Goal: Check status

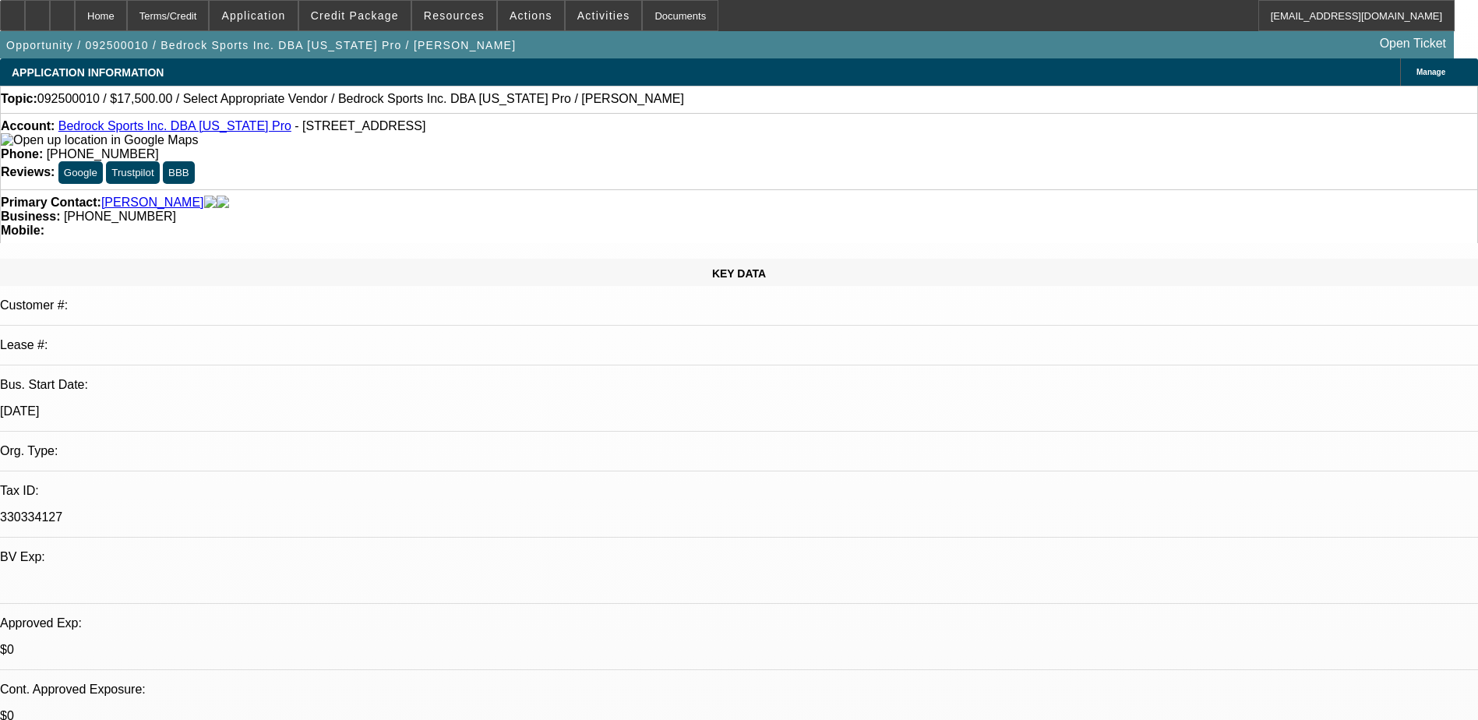
select select "0"
select select "2"
select select "0.1"
select select "4"
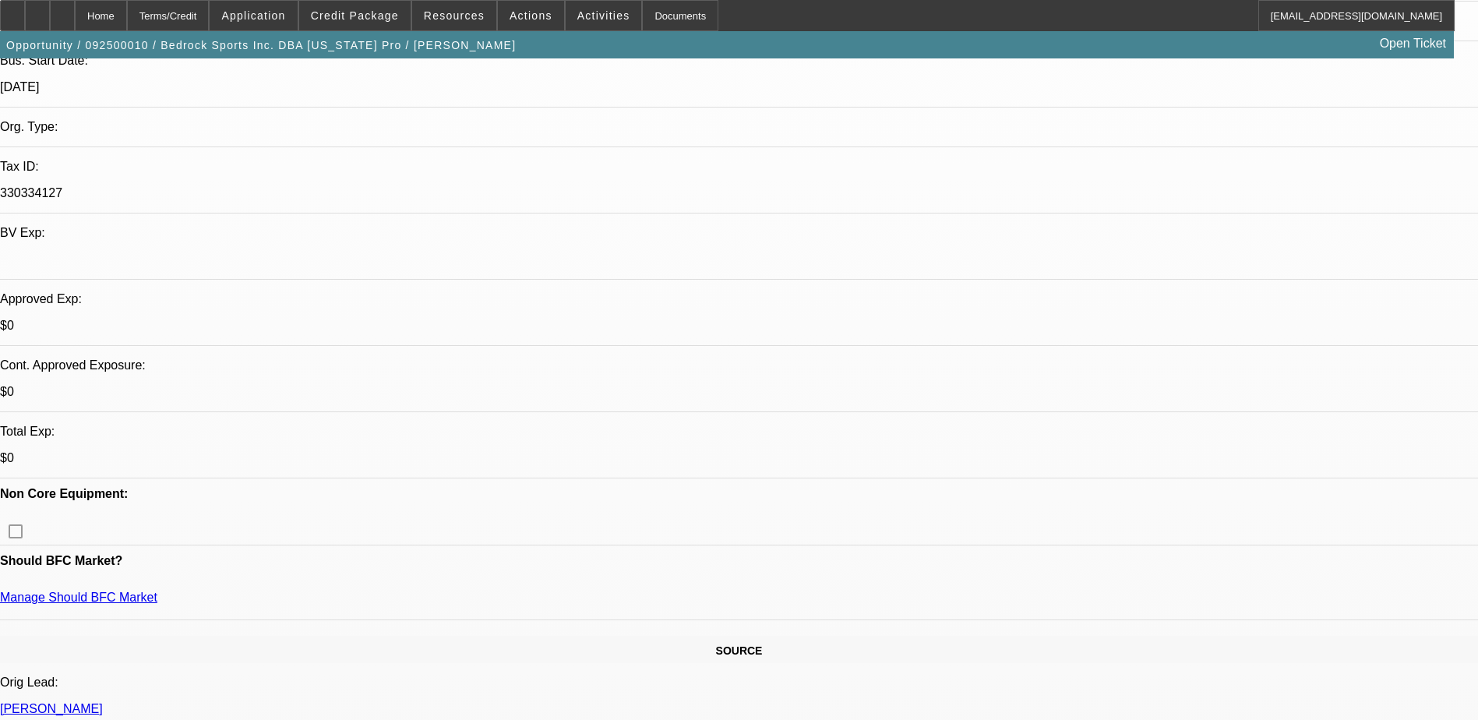
scroll to position [468, 0]
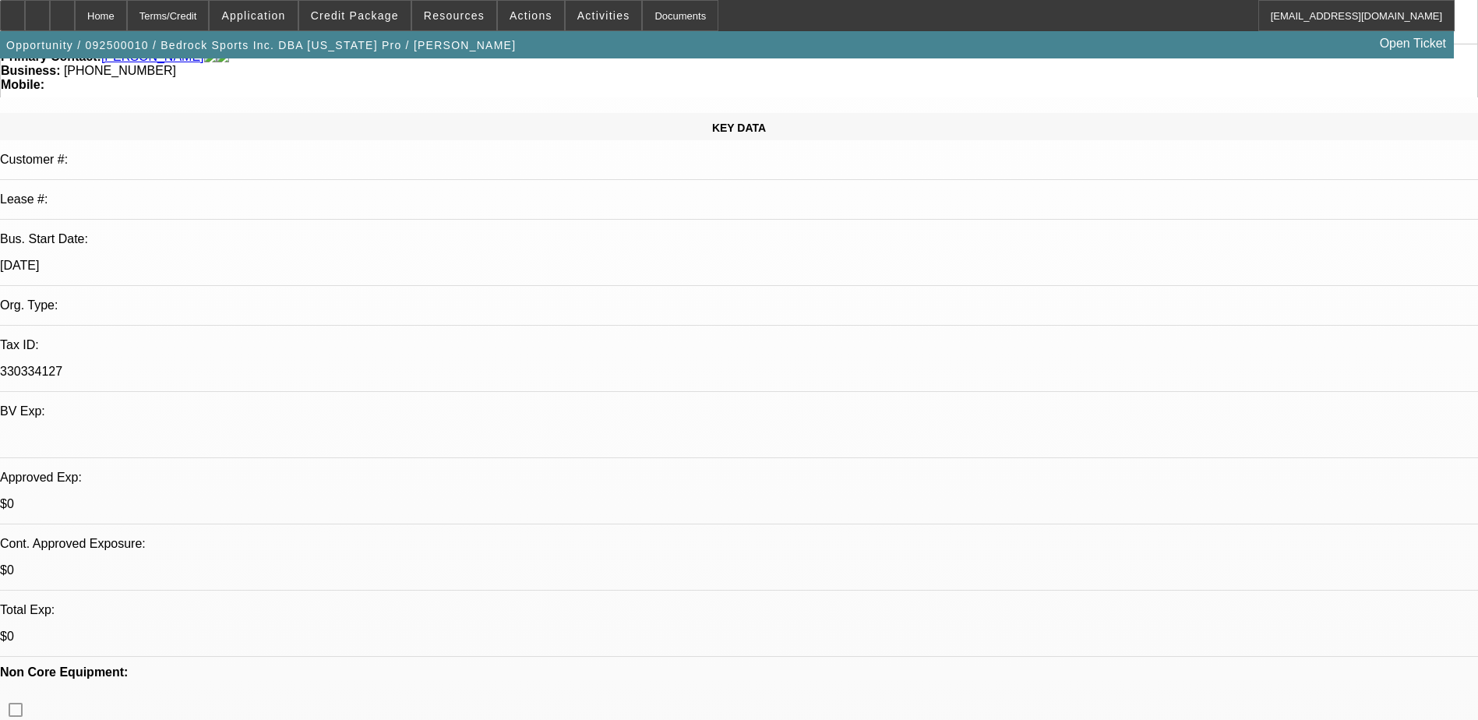
scroll to position [0, 0]
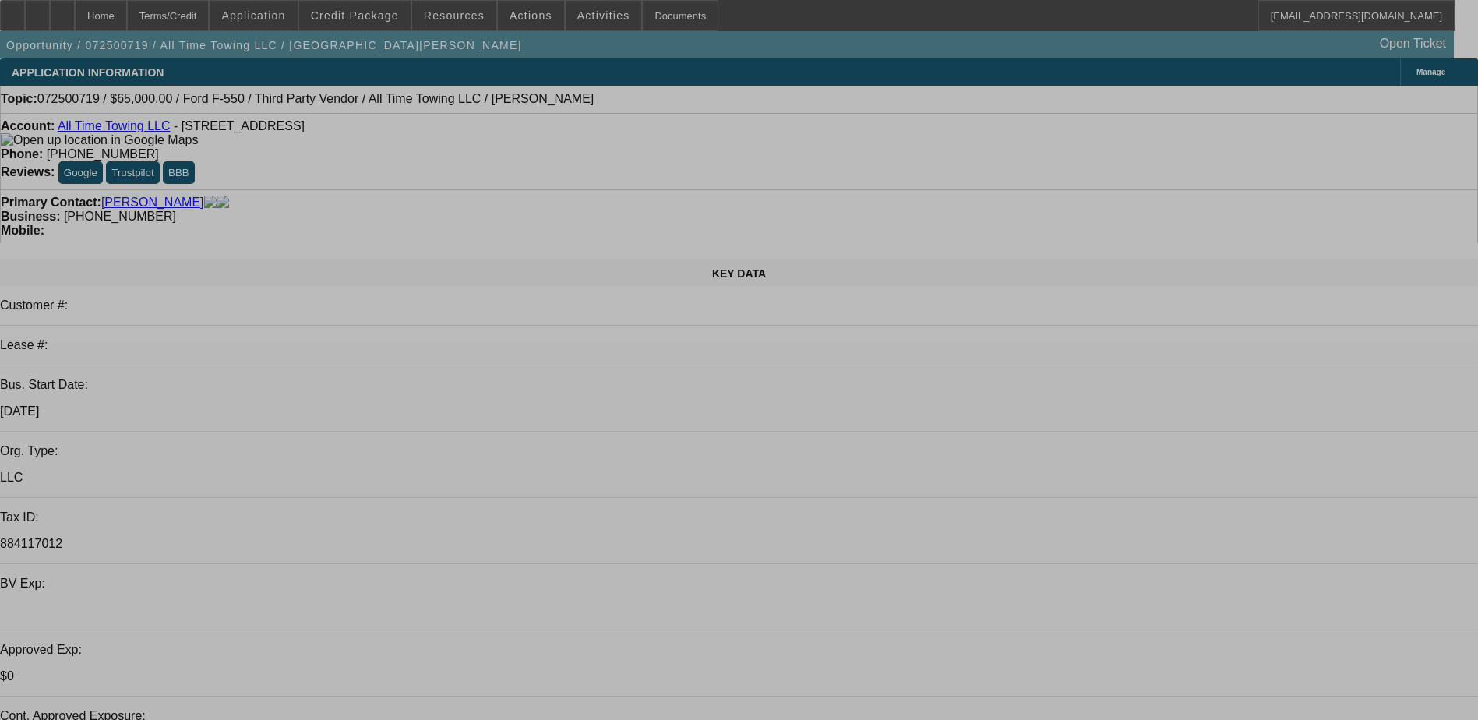
select select "0"
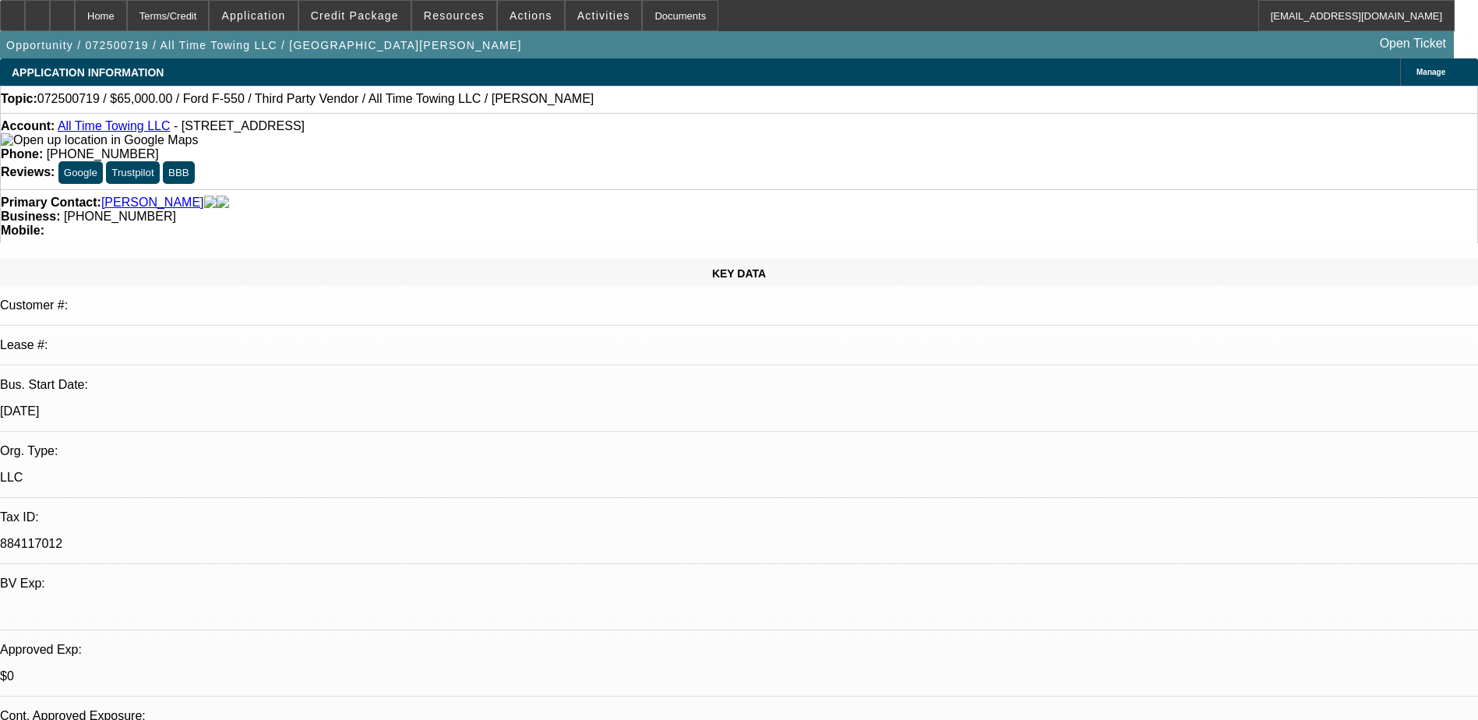
select select "0"
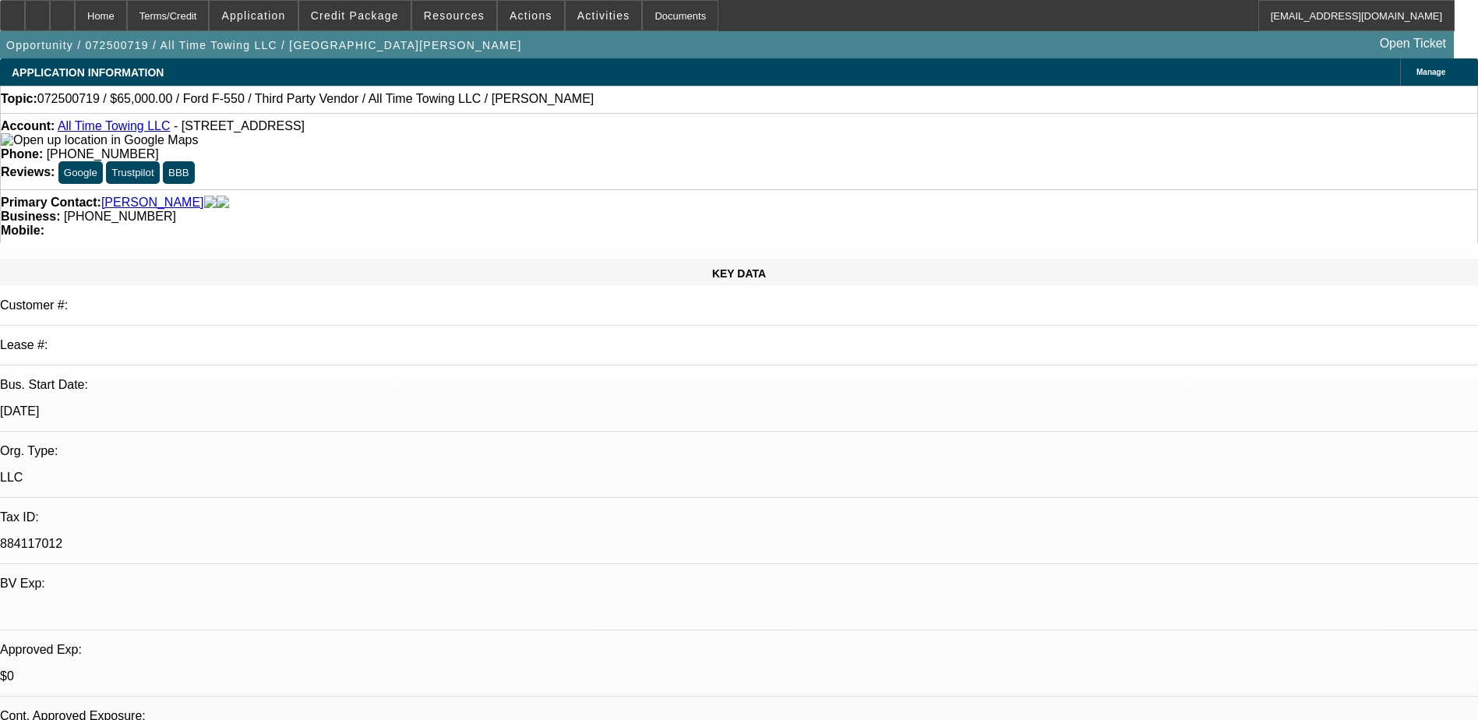
select select "0"
select select "1"
select select "3"
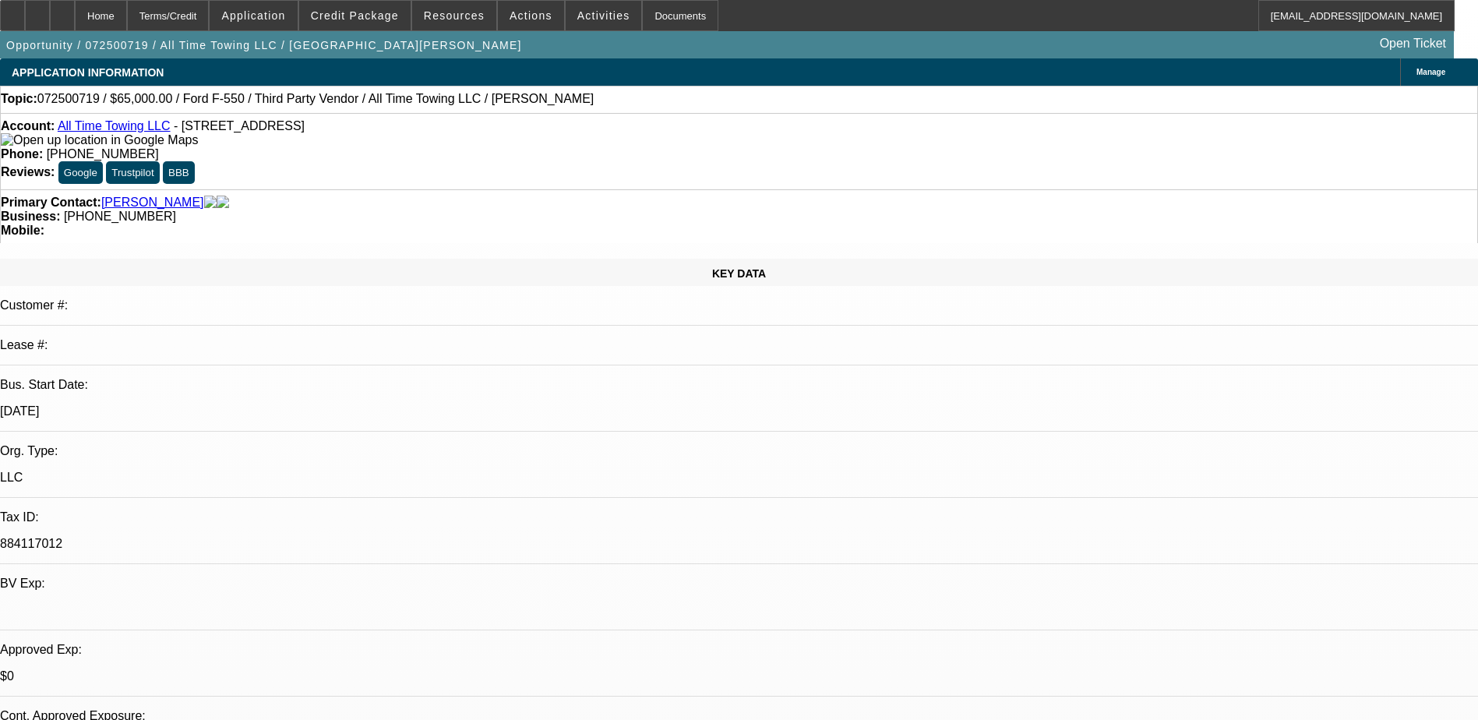
select select "6"
select select "1"
select select "3"
select select "6"
select select "1"
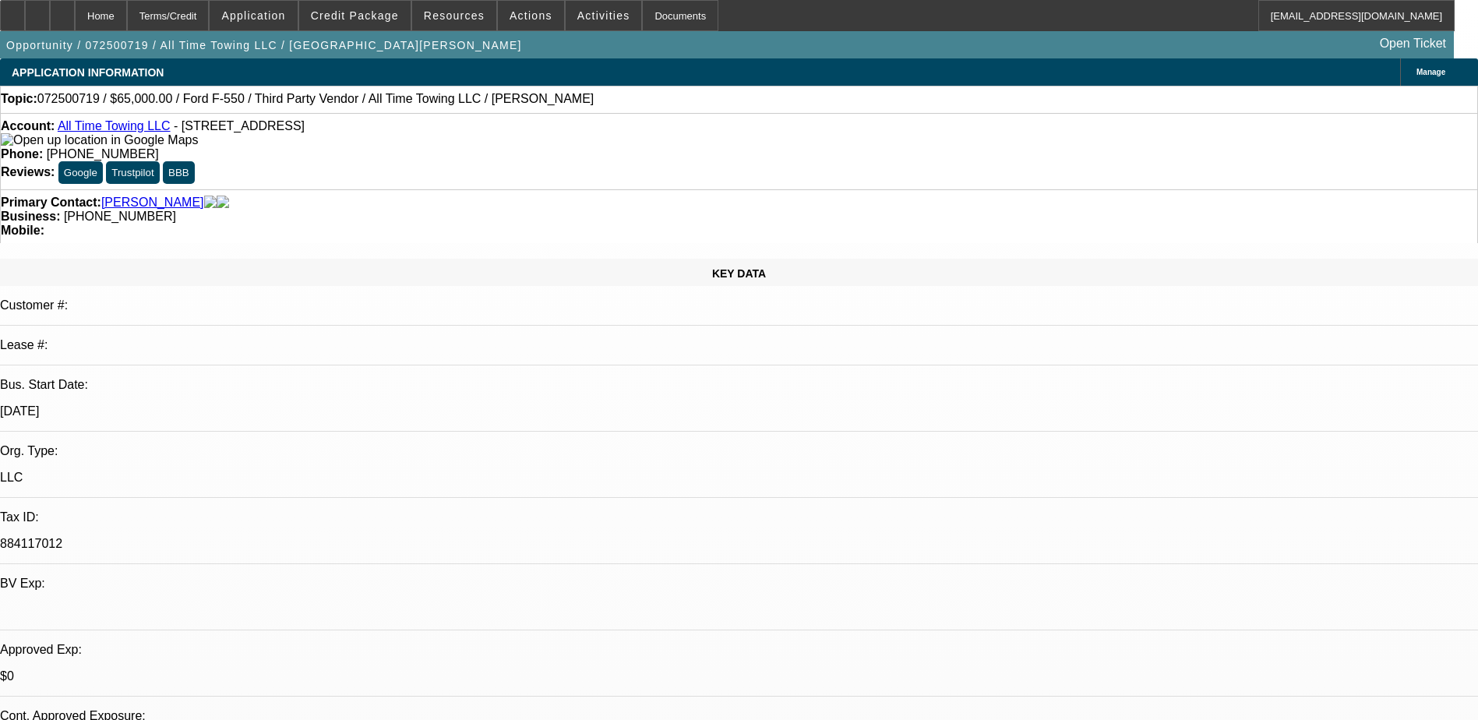
select select "3"
select select "6"
